Goal: Task Accomplishment & Management: Complete application form

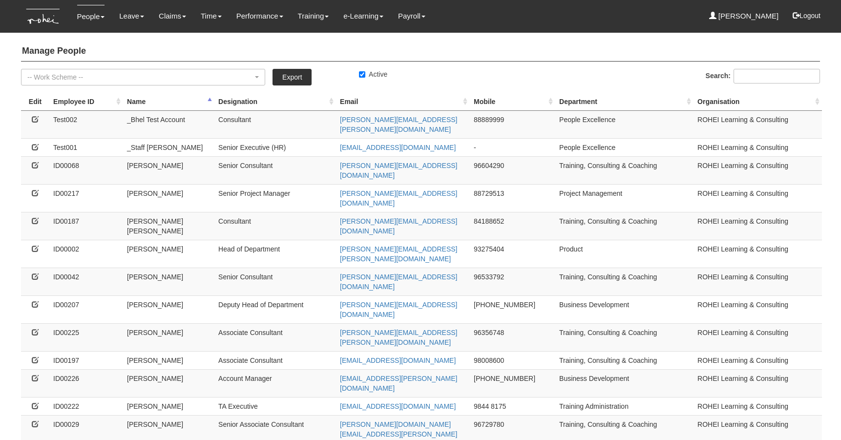
select select "50"
click at [758, 77] on input "Search:" at bounding box center [776, 76] width 86 height 15
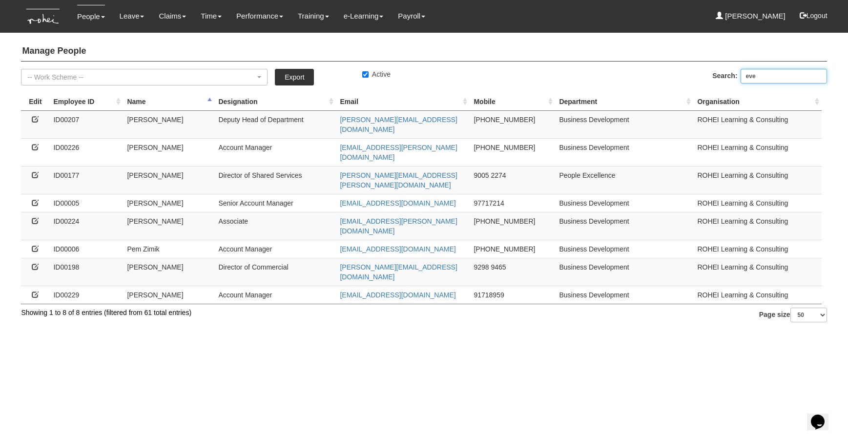
type input "eve"
click at [36, 171] on icon at bounding box center [35, 174] width 7 height 7
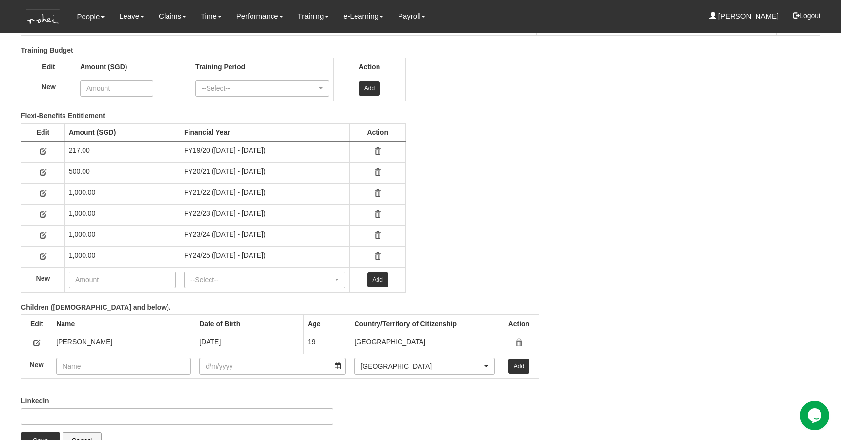
scroll to position [1485, 0]
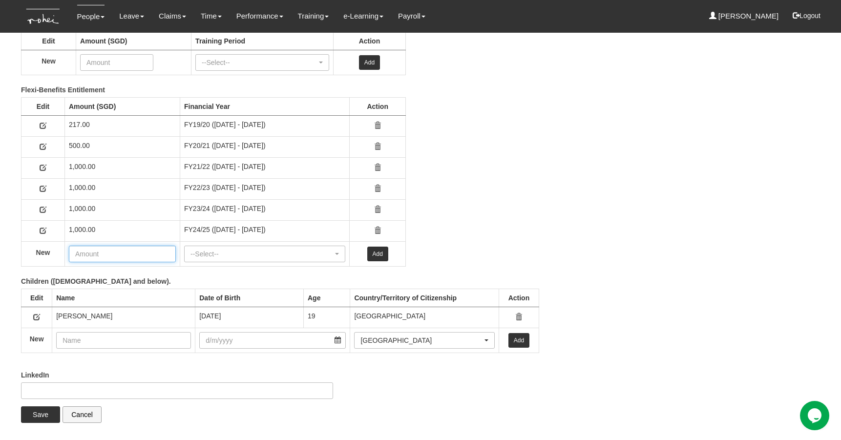
click at [82, 252] on input "number" at bounding box center [122, 254] width 107 height 17
type input "1000.00"
click at [212, 259] on div "--Select--" at bounding box center [265, 254] width 160 height 16
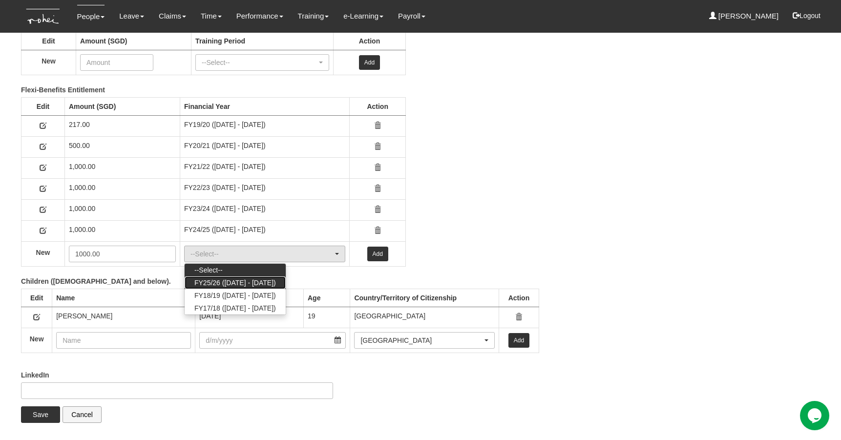
click at [208, 279] on span "FY25/26 ([DATE] - [DATE])" at bounding box center [235, 283] width 82 height 10
select select "77"
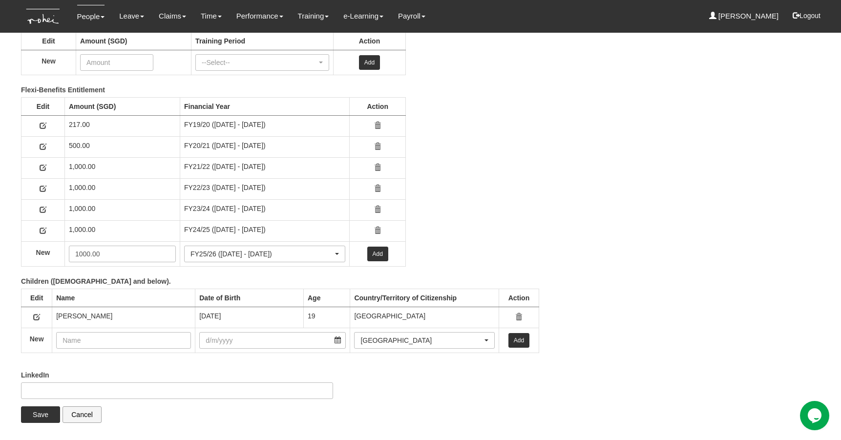
click at [387, 254] on link "Add" at bounding box center [377, 254] width 21 height 15
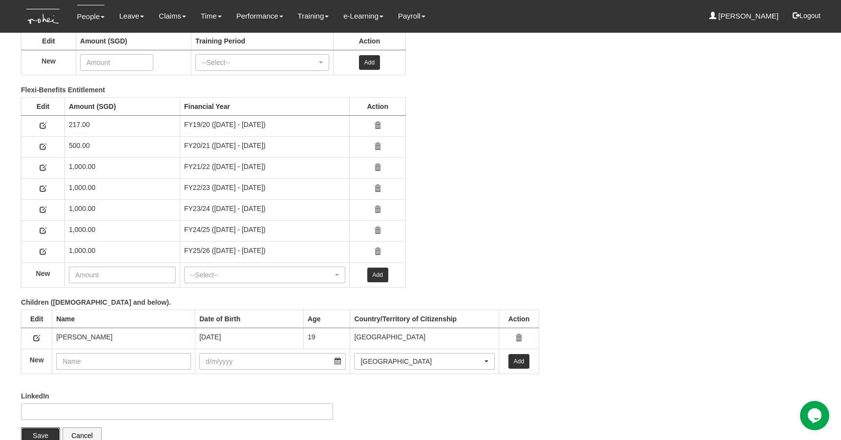
click at [37, 433] on input "Save" at bounding box center [40, 435] width 39 height 17
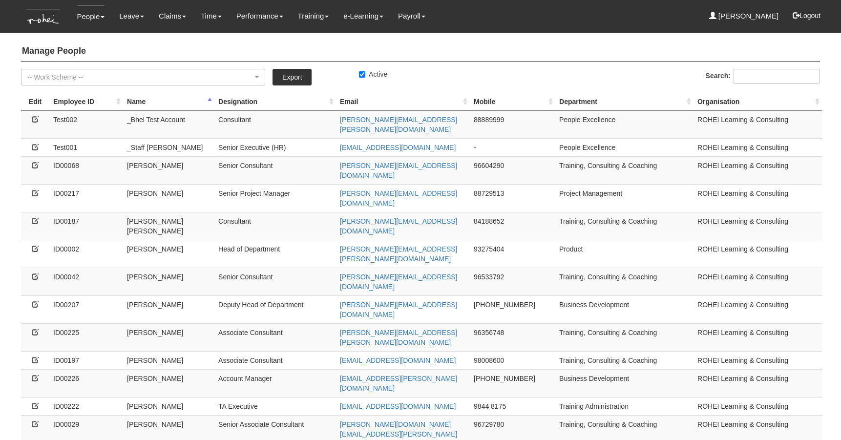
select select "50"
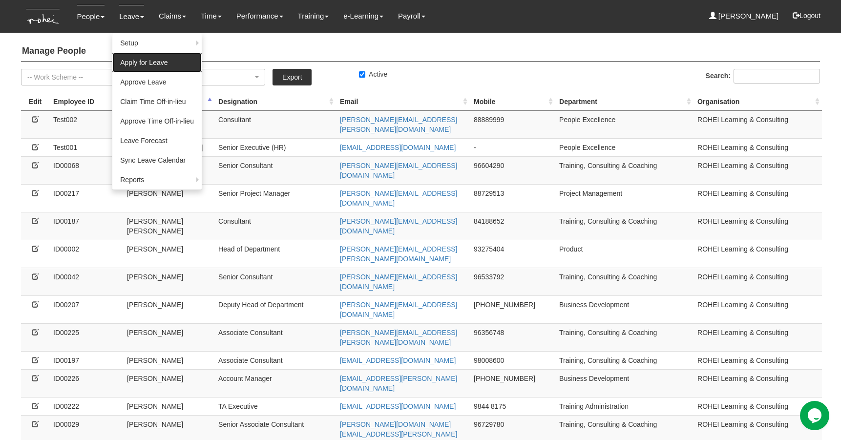
click at [129, 63] on link "Apply for Leave" at bounding box center [156, 63] width 89 height 20
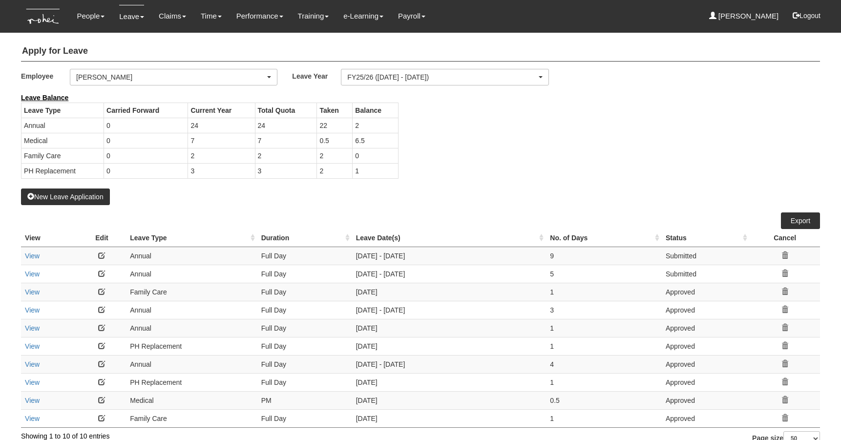
select select "50"
click at [72, 194] on button "New Leave Application" at bounding box center [65, 196] width 89 height 17
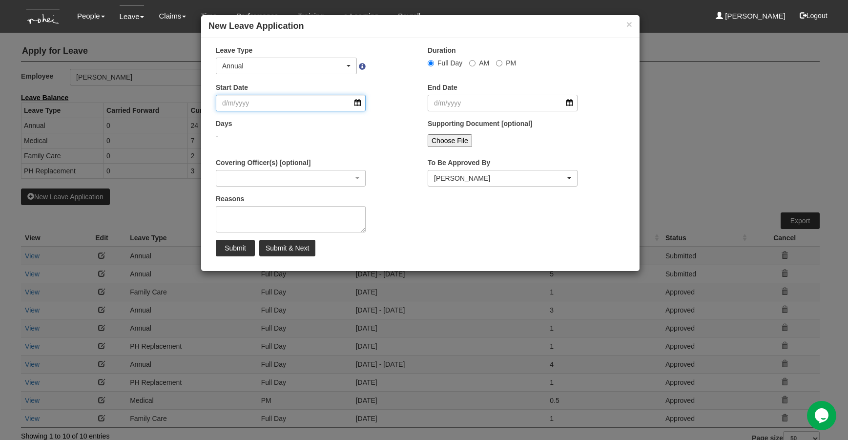
click at [355, 103] on input "Start Date" at bounding box center [291, 103] width 150 height 17
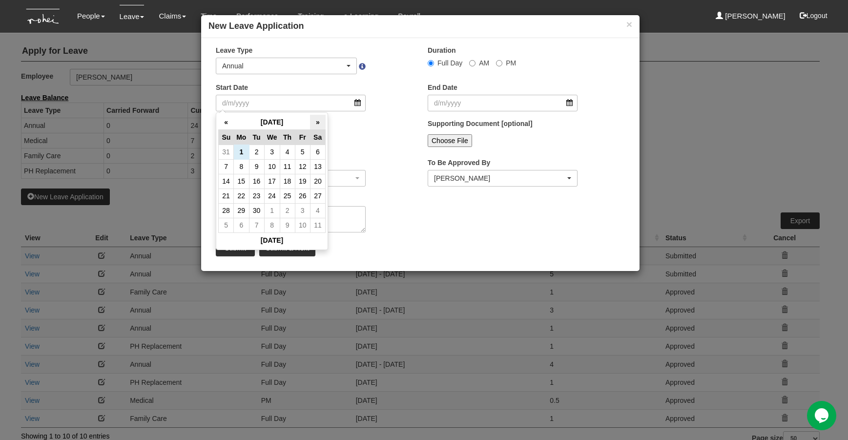
click at [316, 121] on th "»" at bounding box center [317, 122] width 15 height 15
click at [303, 182] on td "19" at bounding box center [302, 181] width 15 height 15
type input "19/12/2025"
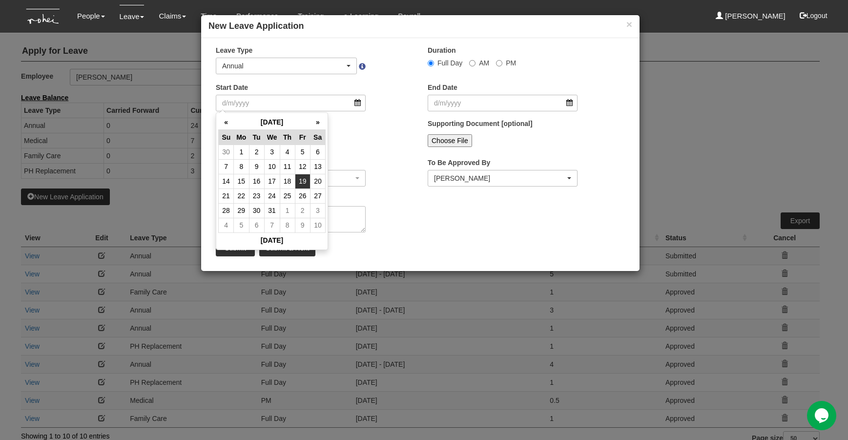
type input "19/12/2025"
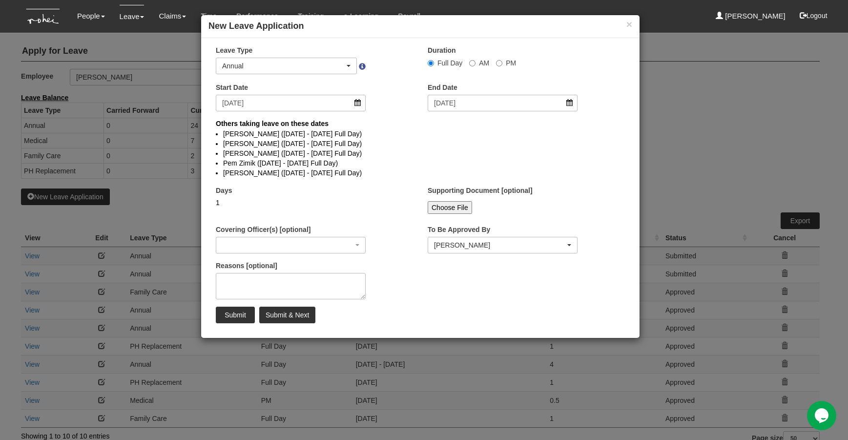
select select
click at [629, 25] on button "×" at bounding box center [629, 24] width 6 height 10
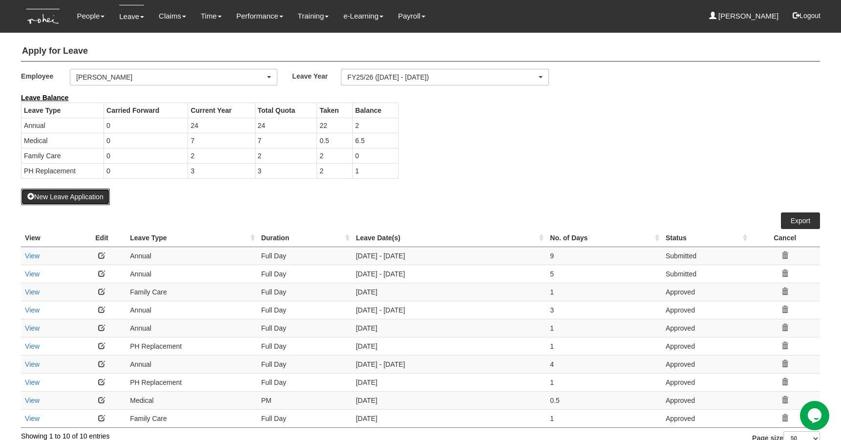
click at [77, 198] on button "New Leave Application" at bounding box center [65, 196] width 89 height 17
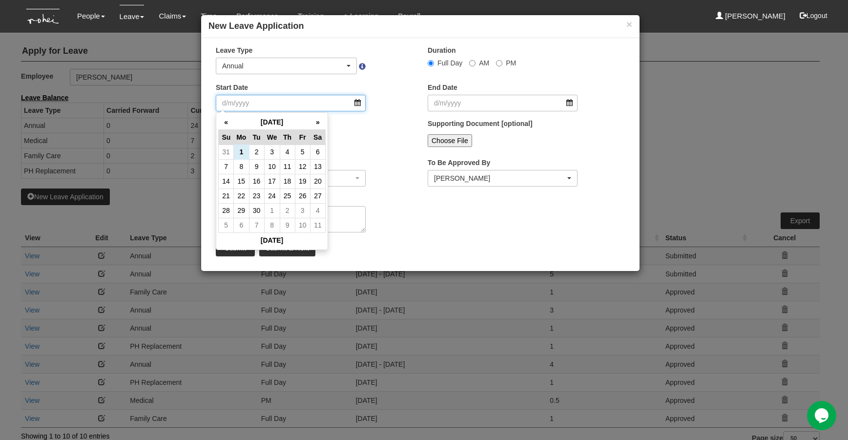
click at [358, 104] on input "Start Date" at bounding box center [291, 103] width 150 height 17
click at [314, 118] on th "»" at bounding box center [317, 122] width 15 height 15
click at [239, 198] on td "22" at bounding box center [241, 195] width 15 height 15
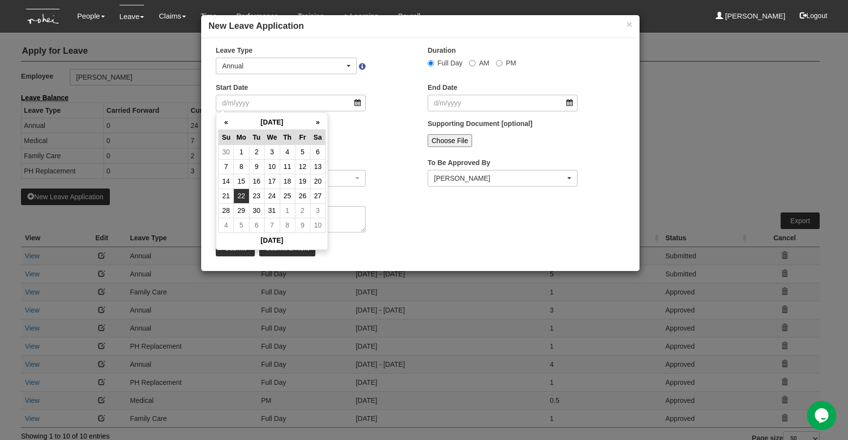
type input "22/12/2025"
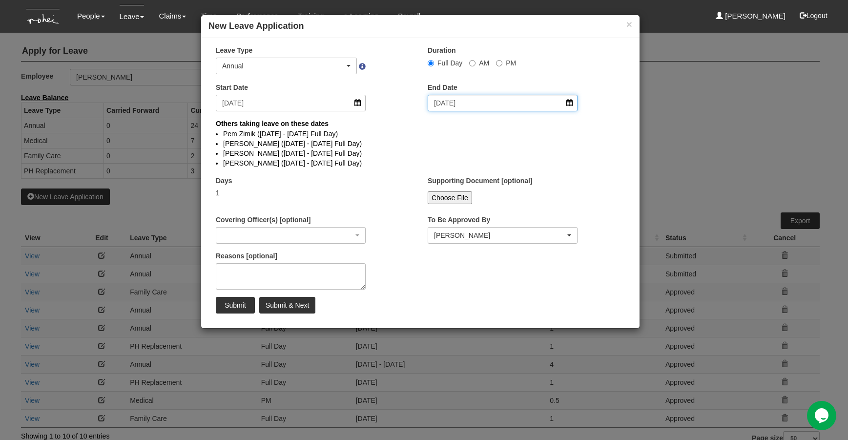
click at [470, 104] on input "22/12/2025" at bounding box center [503, 103] width 150 height 17
select select
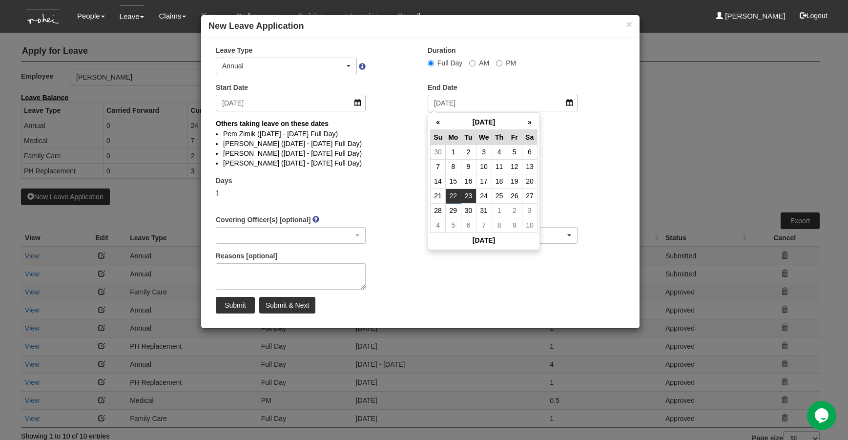
click at [465, 195] on td "23" at bounding box center [468, 195] width 15 height 15
type input "23/12/2025"
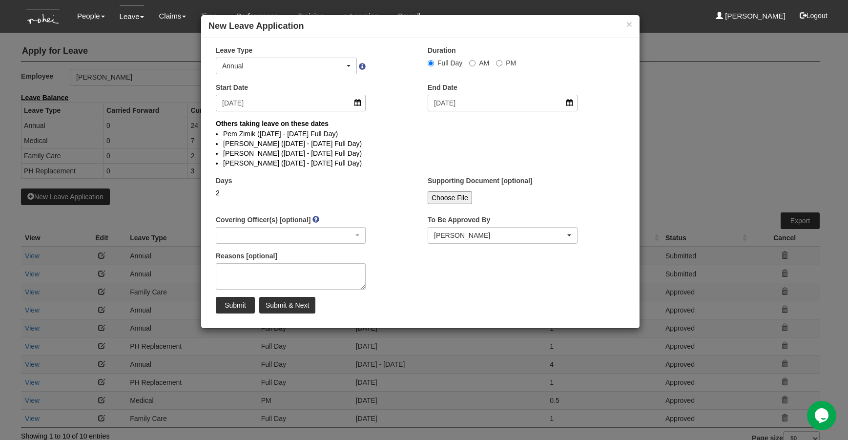
click at [394, 171] on div "Others taking leave on these dates Pem Zimik (22/12/2025 - 23/12/2025 Full Day)…" at bounding box center [421, 146] width 424 height 55
select select
